Goal: Task Accomplishment & Management: Manage account settings

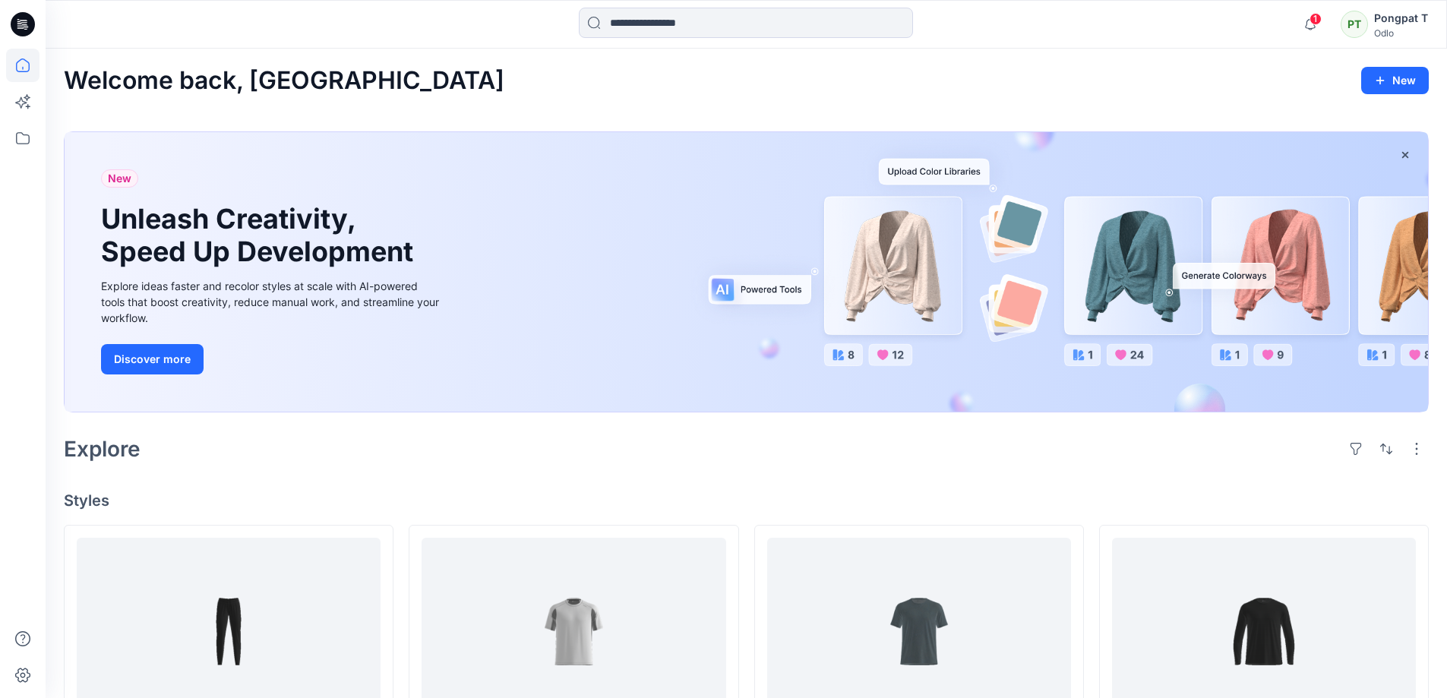
scroll to position [76, 0]
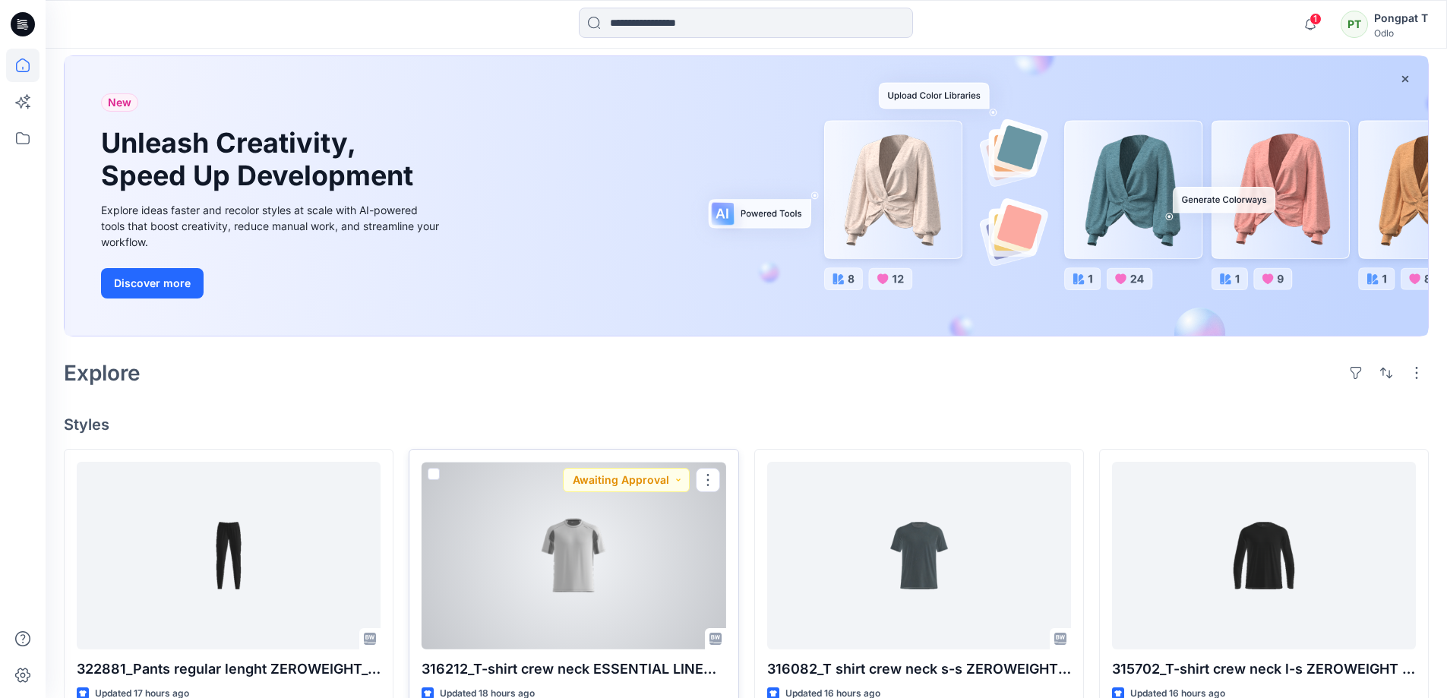
click at [655, 570] on div at bounding box center [574, 556] width 304 height 188
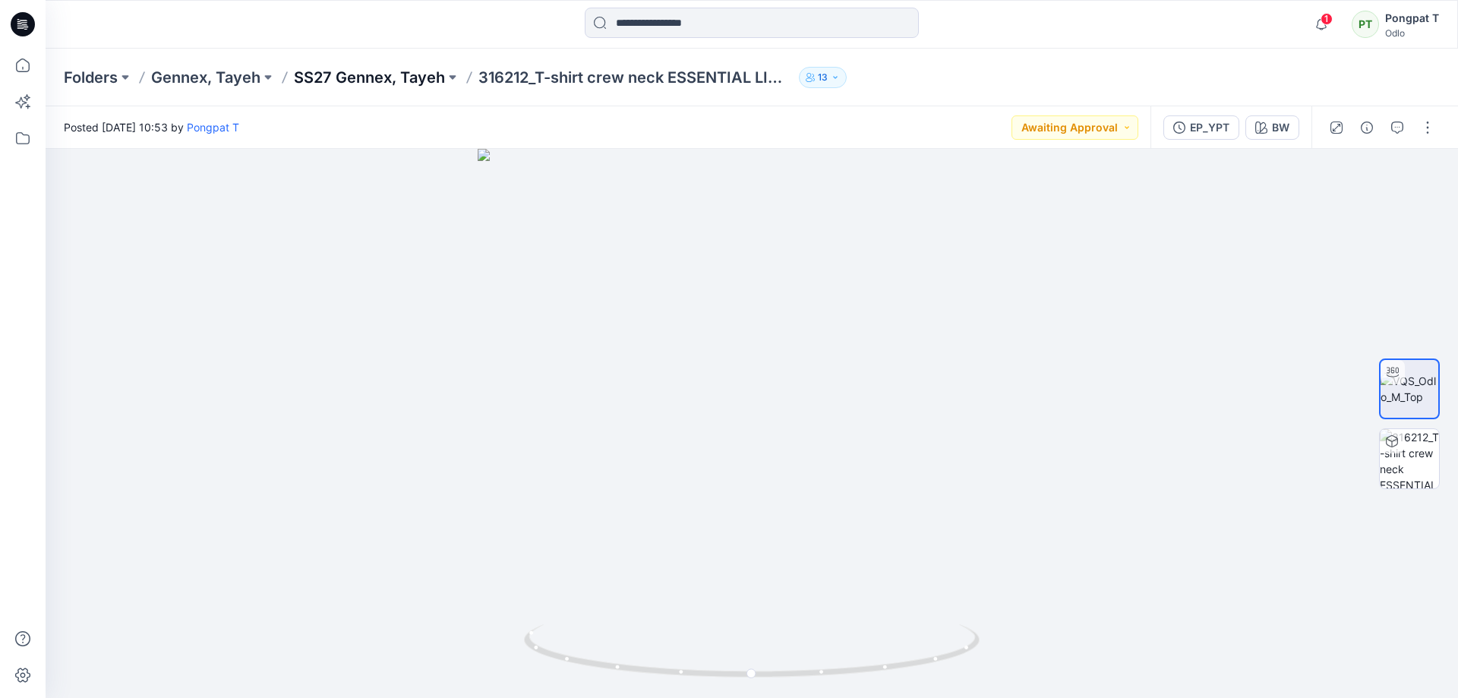
click at [357, 75] on p "SS27 Gennex, Tayeh" at bounding box center [369, 77] width 151 height 21
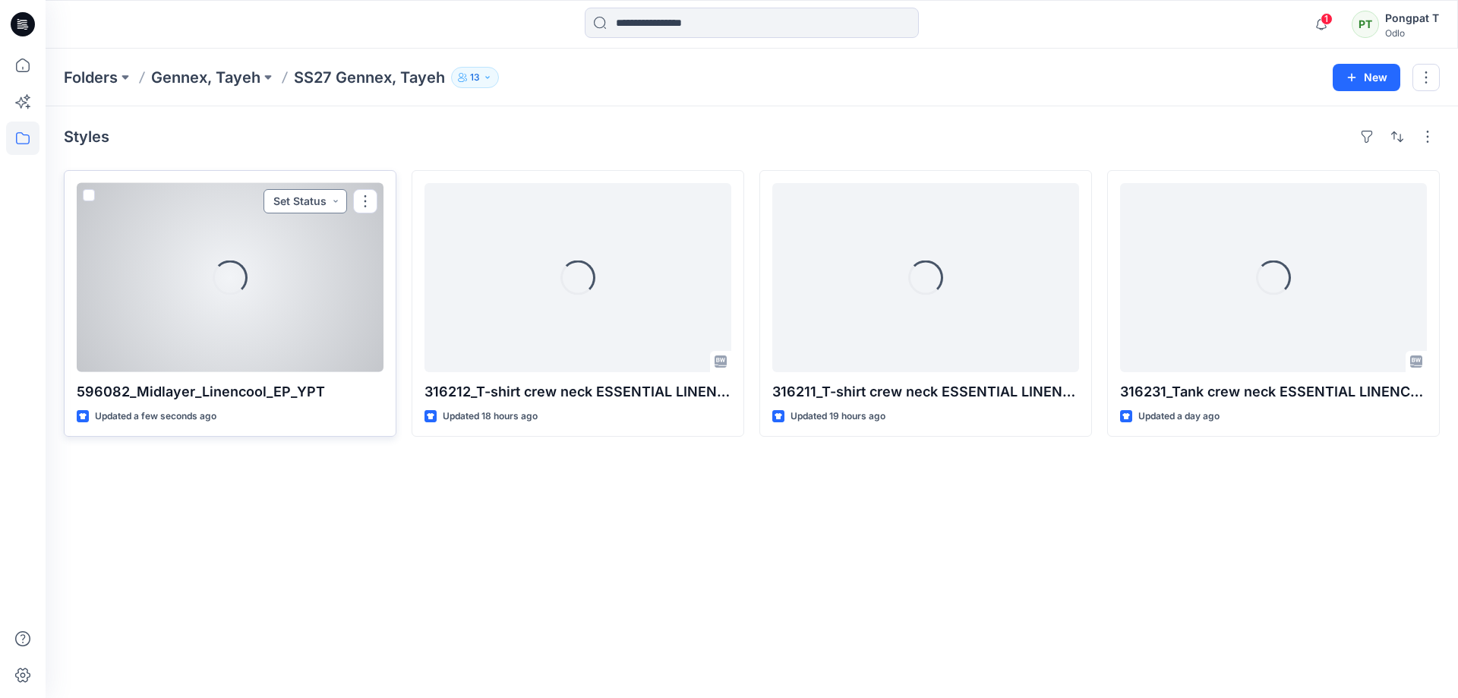
click at [336, 201] on button "Set Status" at bounding box center [306, 201] width 84 height 24
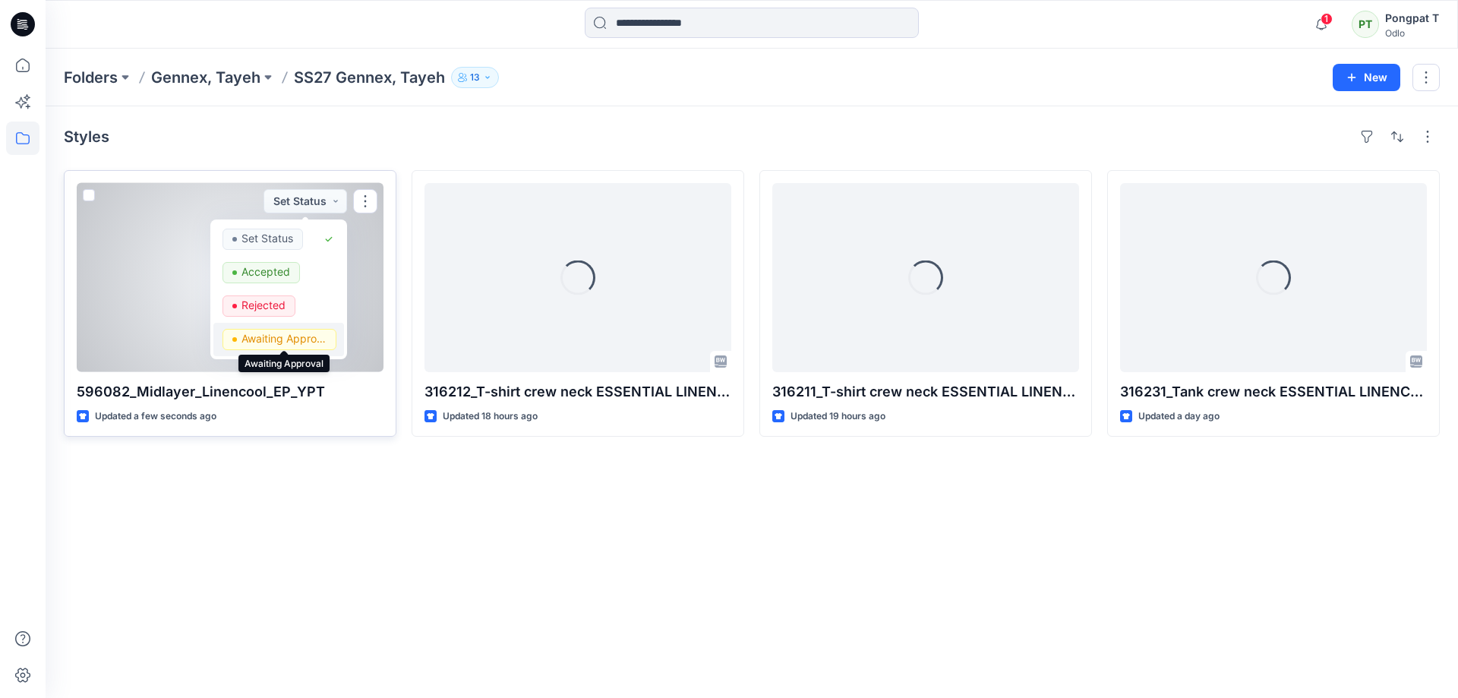
click at [289, 343] on p "Awaiting Approval" at bounding box center [284, 339] width 85 height 20
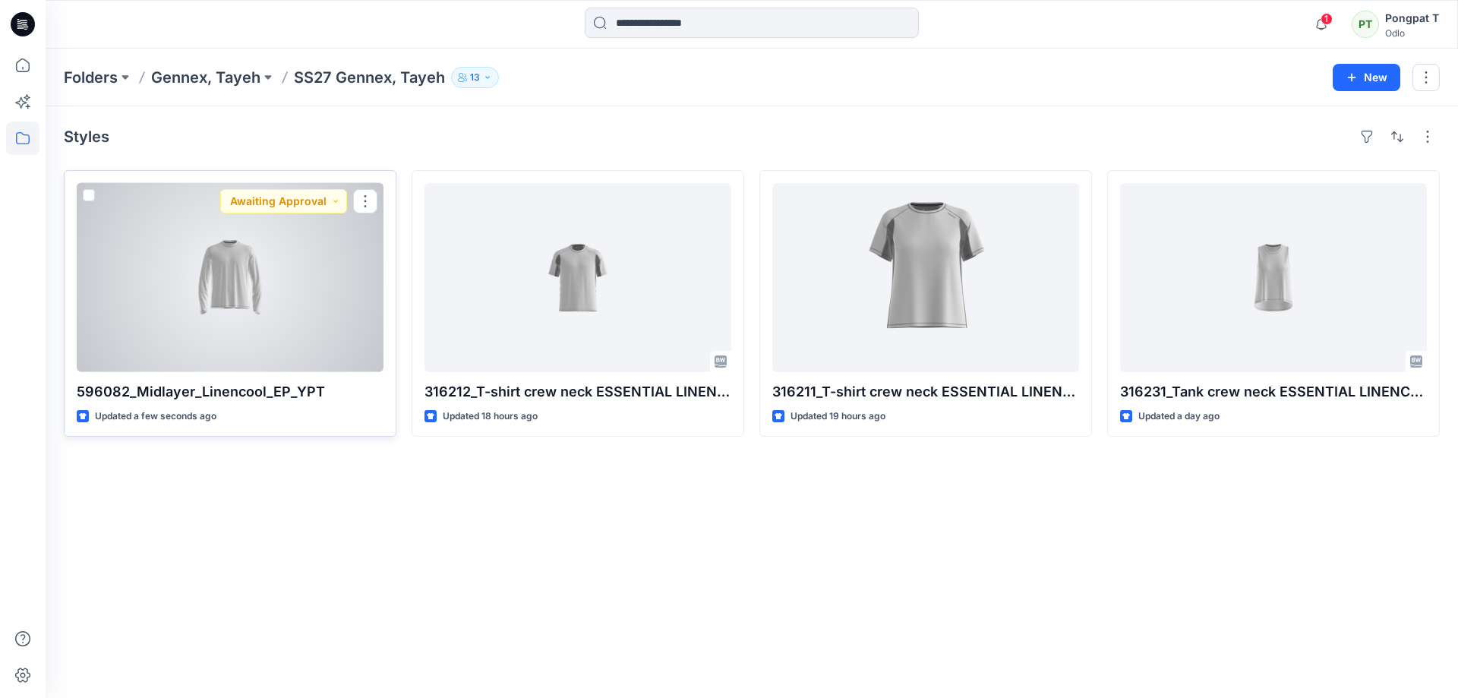
click at [215, 278] on div at bounding box center [230, 277] width 307 height 189
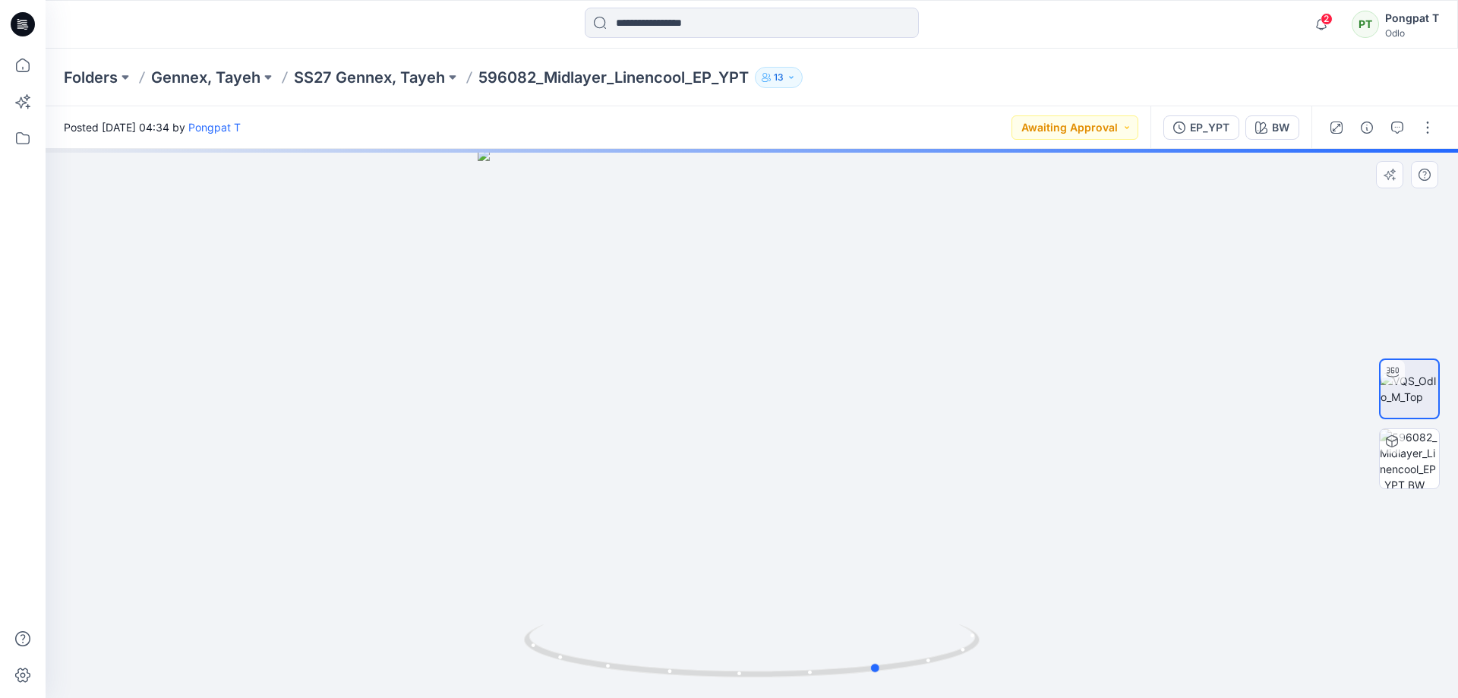
drag, startPoint x: 971, startPoint y: 648, endPoint x: 1099, endPoint y: 576, distance: 146.9
click at [1099, 576] on div at bounding box center [752, 423] width 1413 height 549
click at [1411, 480] on img at bounding box center [1409, 458] width 59 height 59
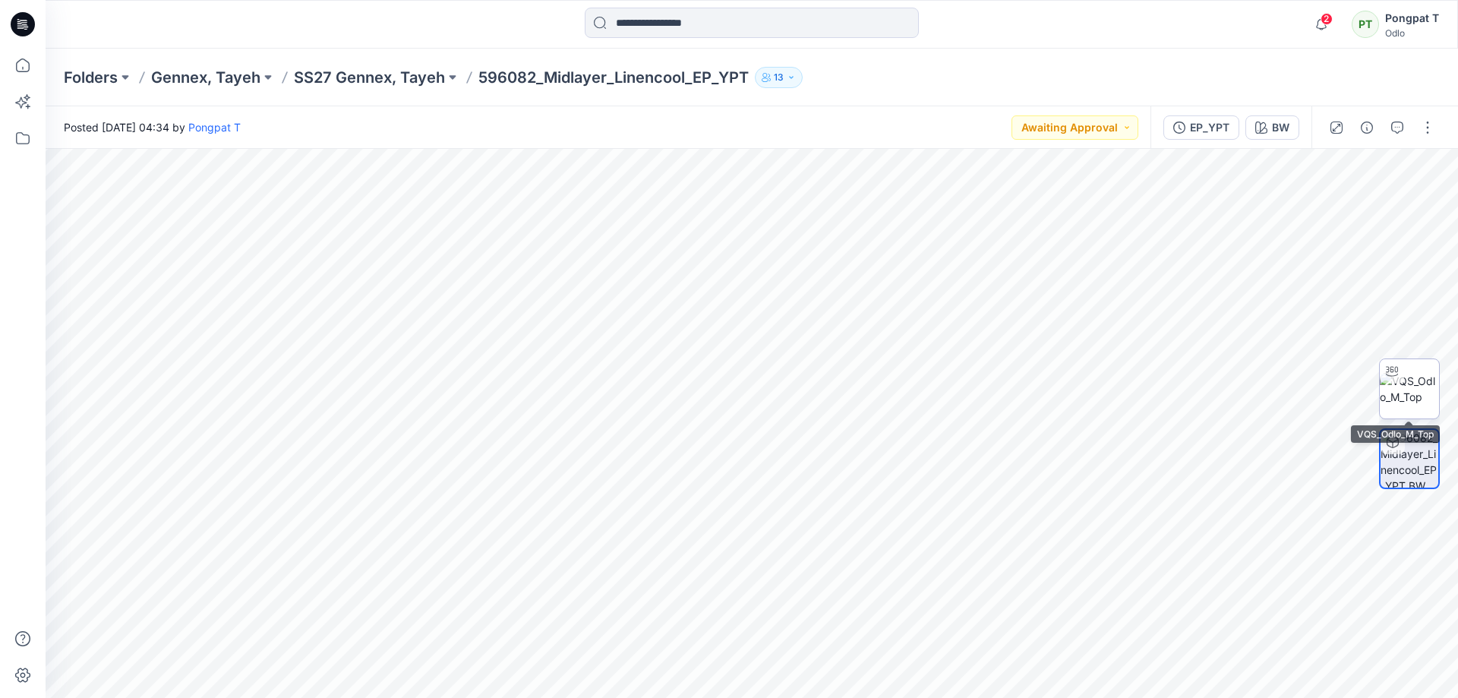
click at [1429, 385] on img at bounding box center [1409, 389] width 59 height 32
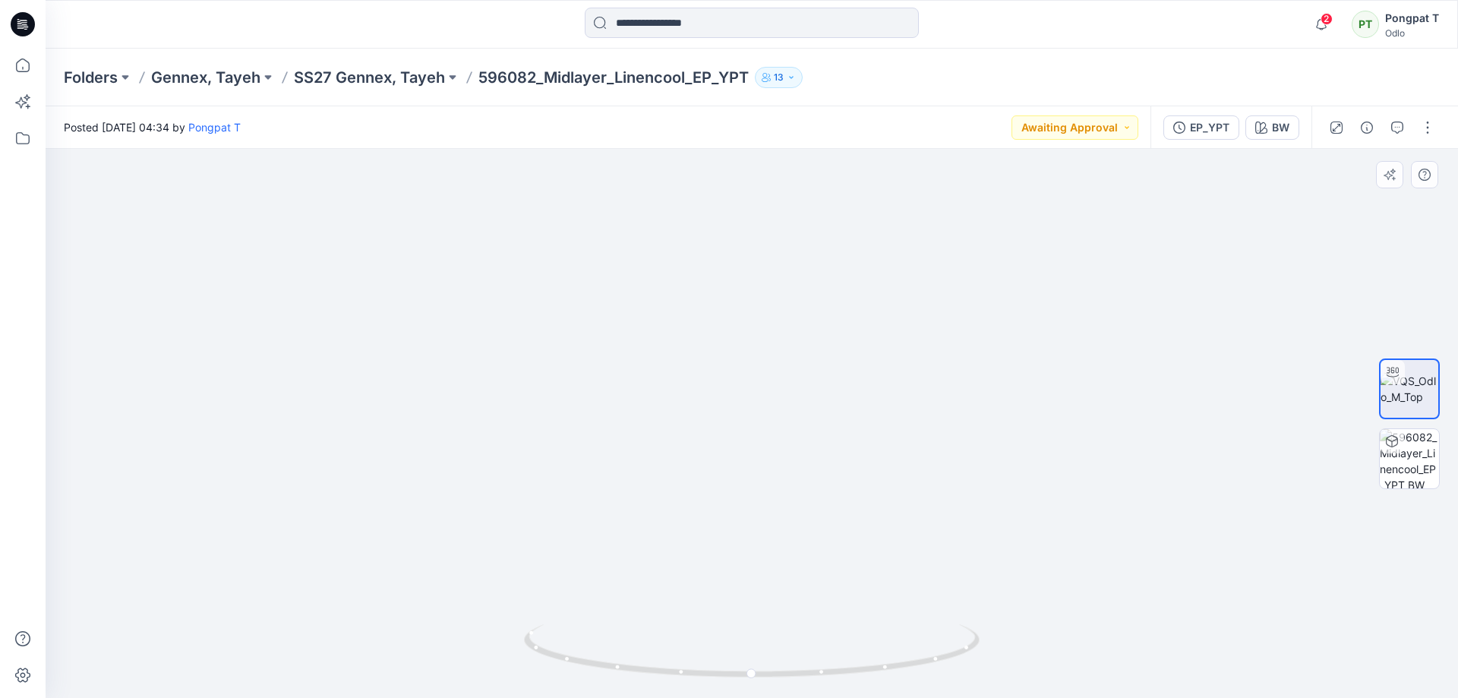
drag, startPoint x: 933, startPoint y: 443, endPoint x: 747, endPoint y: 469, distance: 188.6
click at [747, 469] on img at bounding box center [751, 228] width 1385 height 939
drag, startPoint x: 894, startPoint y: 676, endPoint x: 812, endPoint y: 633, distance: 92.4
click at [812, 633] on icon at bounding box center [753, 652] width 459 height 57
click at [393, 80] on p "SS27 Gennex, Tayeh" at bounding box center [369, 77] width 151 height 21
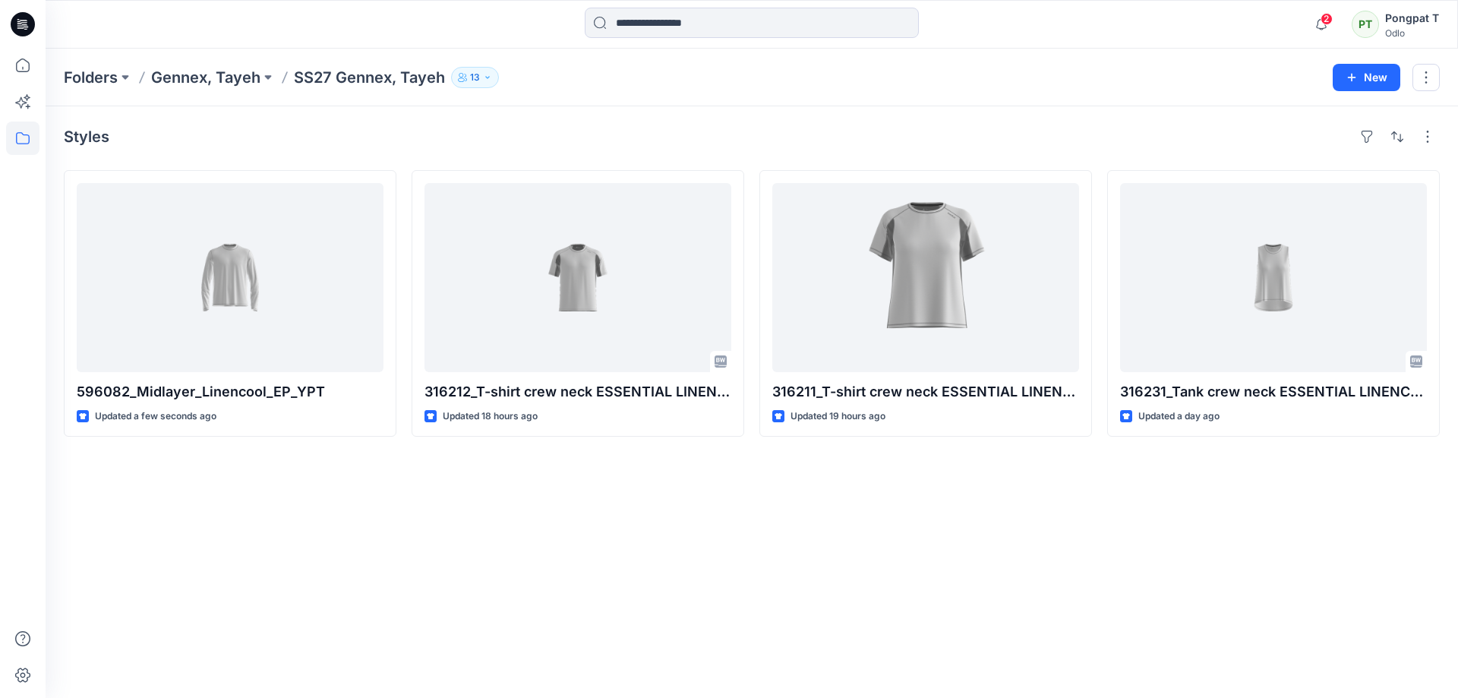
click at [510, 602] on div "Styles 596082_Midlayer_Linencool_EP_YPT Updated a few seconds ago 316212_T-shir…" at bounding box center [752, 402] width 1413 height 592
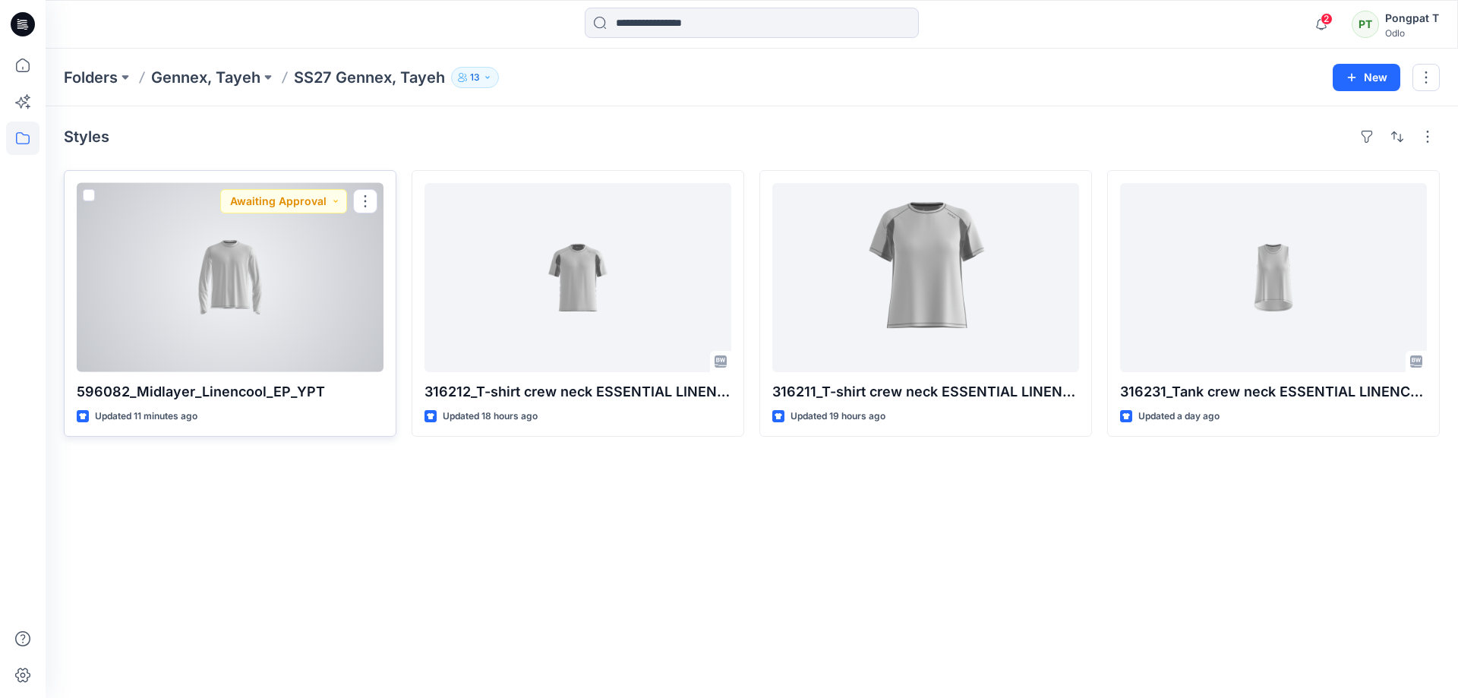
click at [288, 283] on div at bounding box center [230, 277] width 307 height 189
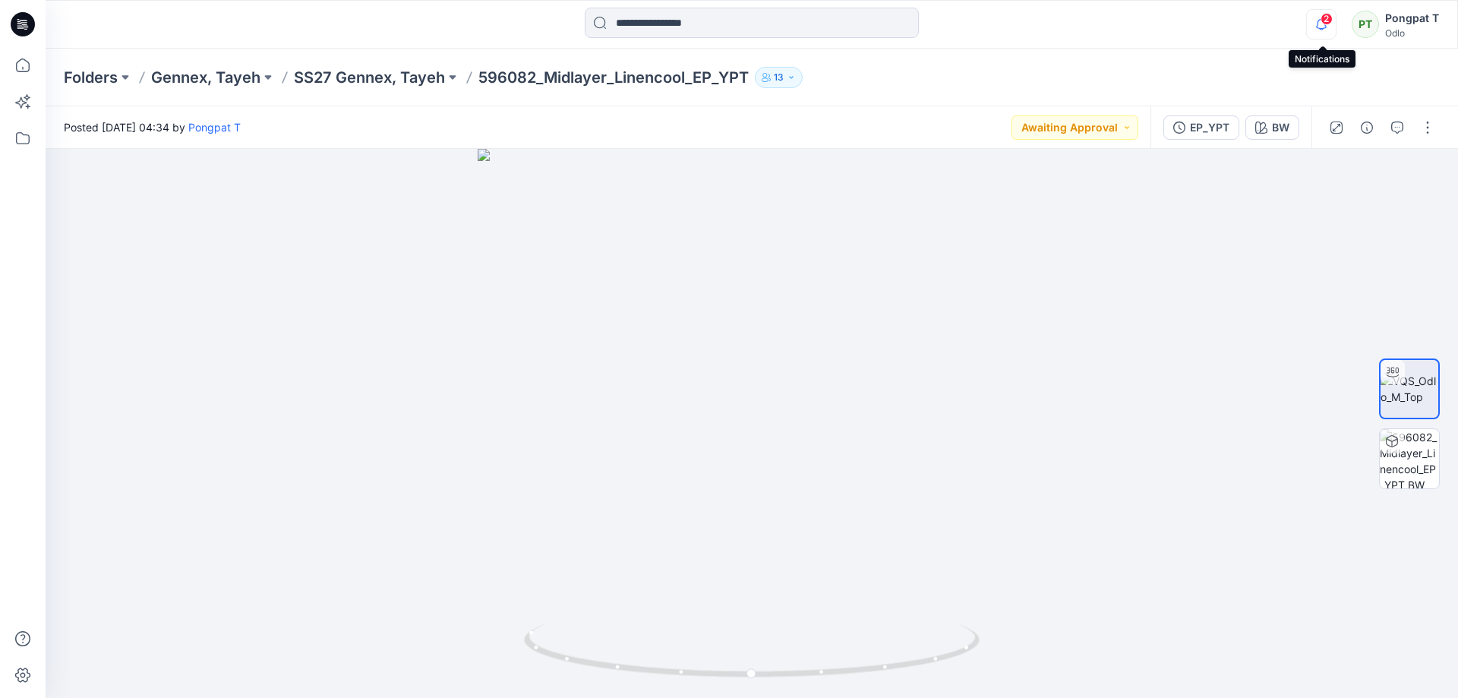
click at [1326, 32] on icon "button" at bounding box center [1321, 24] width 29 height 30
drag, startPoint x: 1006, startPoint y: 551, endPoint x: 875, endPoint y: 601, distance: 140.6
click at [875, 601] on div at bounding box center [752, 423] width 1413 height 549
drag, startPoint x: 1008, startPoint y: 647, endPoint x: 946, endPoint y: 621, distance: 67.4
click at [946, 621] on div at bounding box center [752, 423] width 1413 height 549
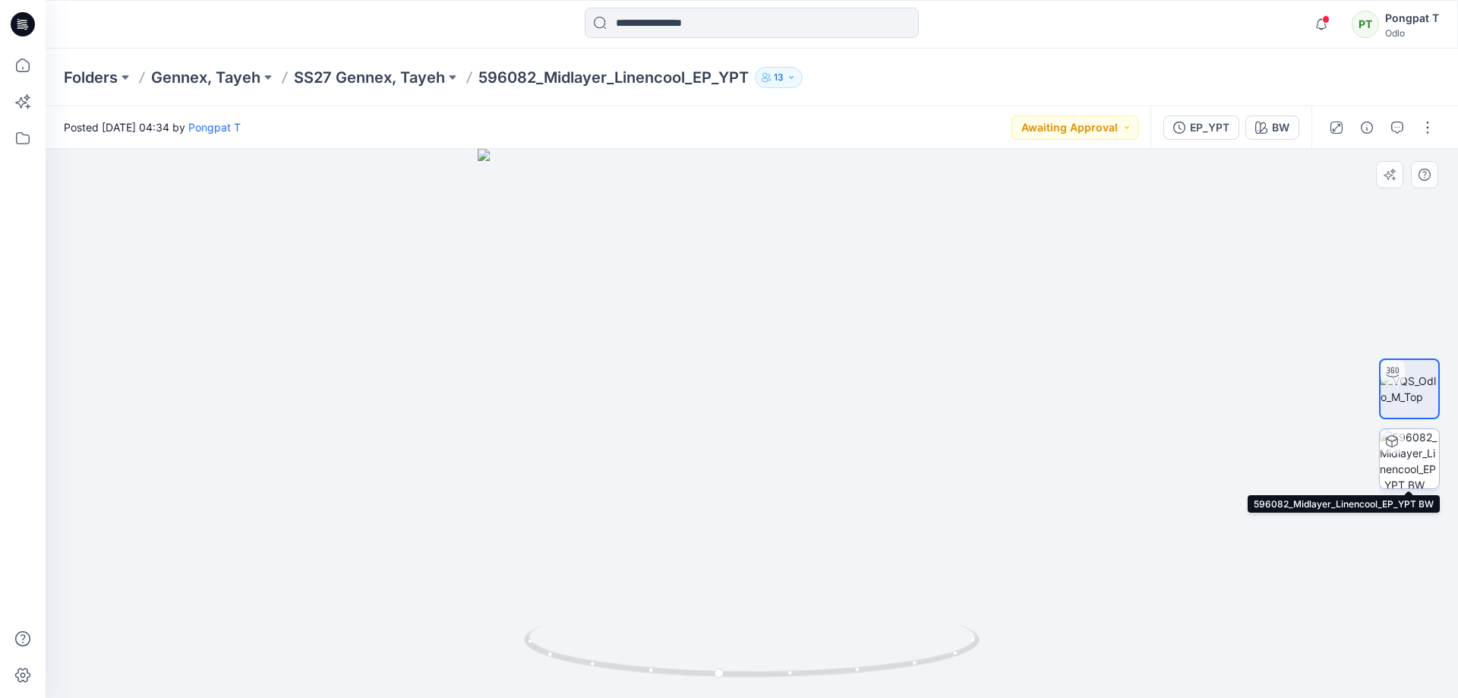
click at [1421, 464] on img at bounding box center [1409, 458] width 59 height 59
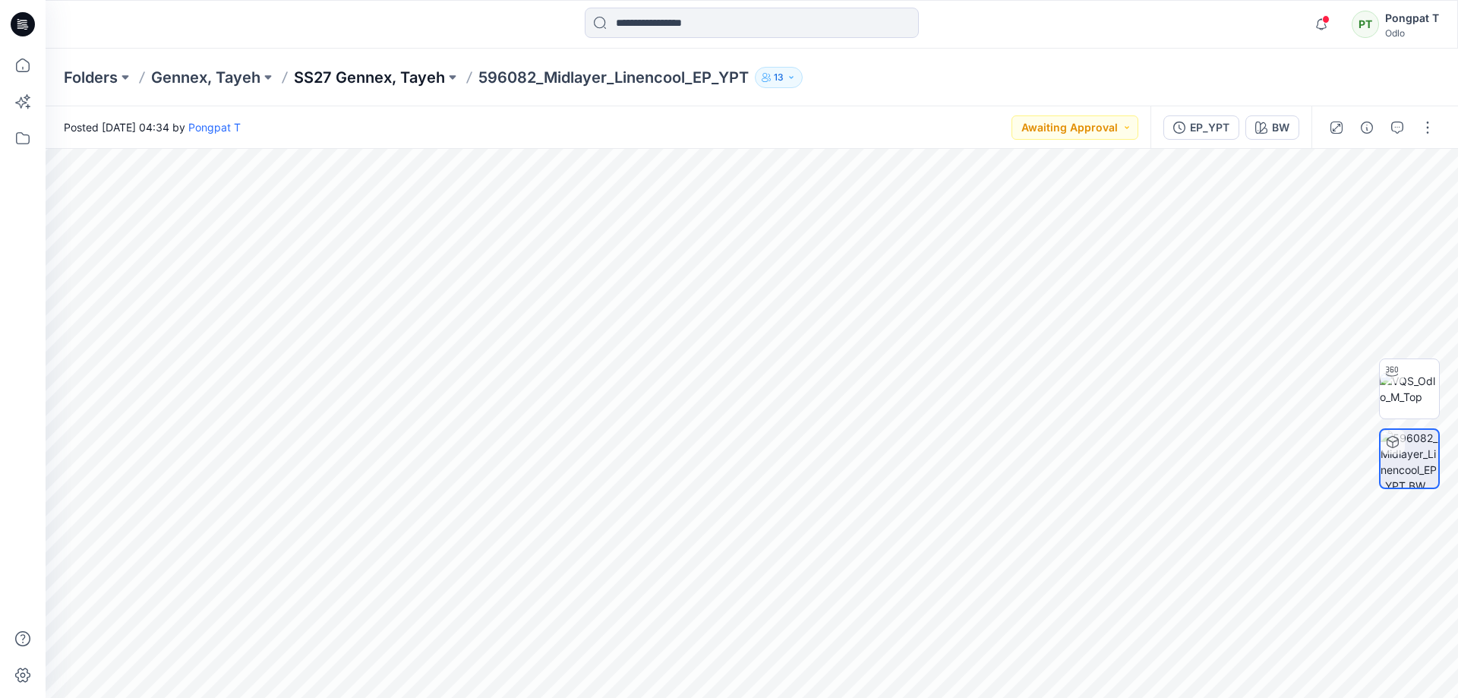
click at [376, 78] on p "SS27 Gennex, Tayeh" at bounding box center [369, 77] width 151 height 21
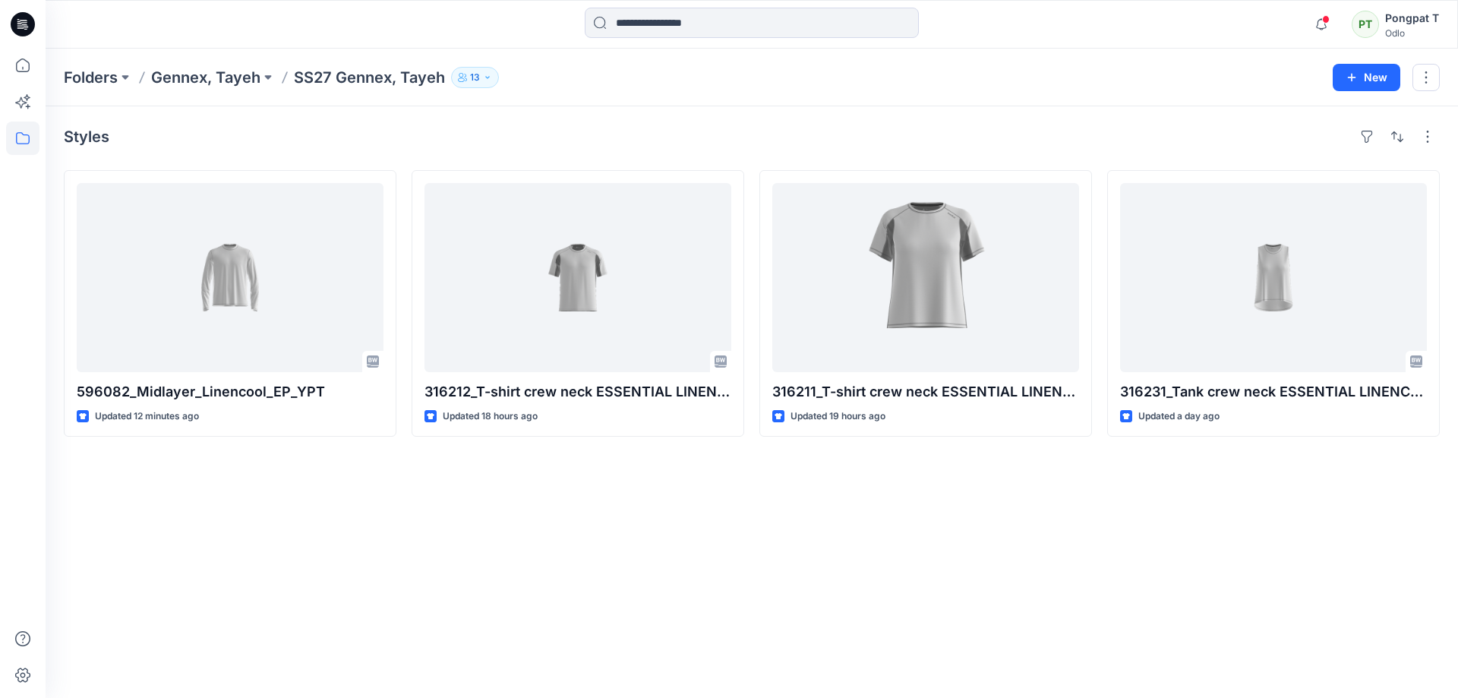
click at [800, 586] on div "Styles 596082_Midlayer_Linencool_EP_YPT Updated 12 minutes ago 316212_T-shirt c…" at bounding box center [752, 402] width 1413 height 592
click at [583, 528] on div "Styles 596082_Midlayer_Linencool_EP_YPT Updated 12 minutes ago 316212_T-shirt c…" at bounding box center [752, 402] width 1413 height 592
click at [825, 569] on div "Styles 596082_Midlayer_Linencool_EP_YPT Updated 12 minutes ago 316212_T-shirt c…" at bounding box center [752, 402] width 1413 height 592
click at [536, 594] on div "Styles 596082_Midlayer_Linencool_EP_YPT Updated 12 minutes ago 316212_T-shirt c…" at bounding box center [752, 402] width 1413 height 592
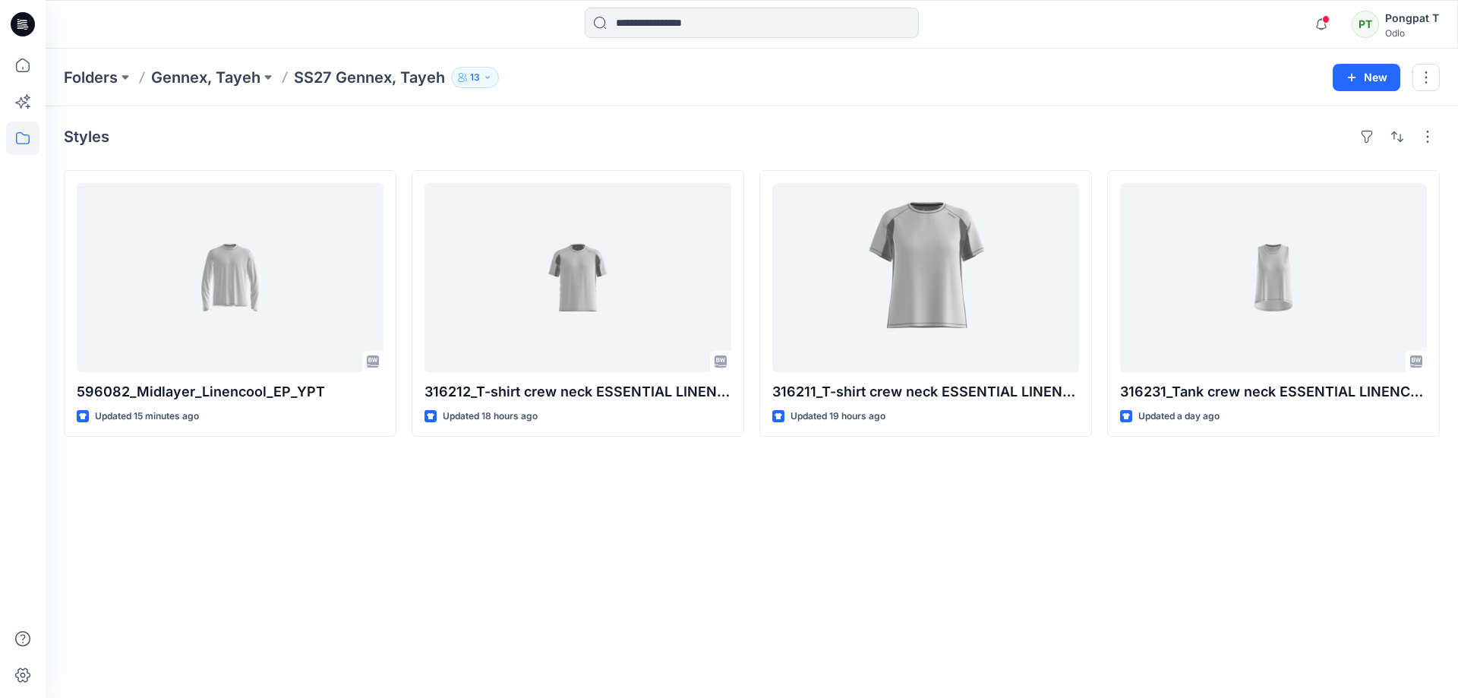
click at [704, 523] on div "Styles 596082_Midlayer_Linencool_EP_YPT Updated 15 minutes ago 316212_T-shirt c…" at bounding box center [752, 402] width 1413 height 592
click at [715, 538] on div "Styles 596082_Midlayer_Linencool_EP_YPT Updated 15 minutes ago 316212_T-shirt c…" at bounding box center [752, 402] width 1413 height 592
click at [514, 660] on div "Styles 596082_Midlayer_Linencool_EP_YPT Updated 15 minutes ago 316212_T-shirt c…" at bounding box center [752, 402] width 1413 height 592
